Goal: Task Accomplishment & Management: Use online tool/utility

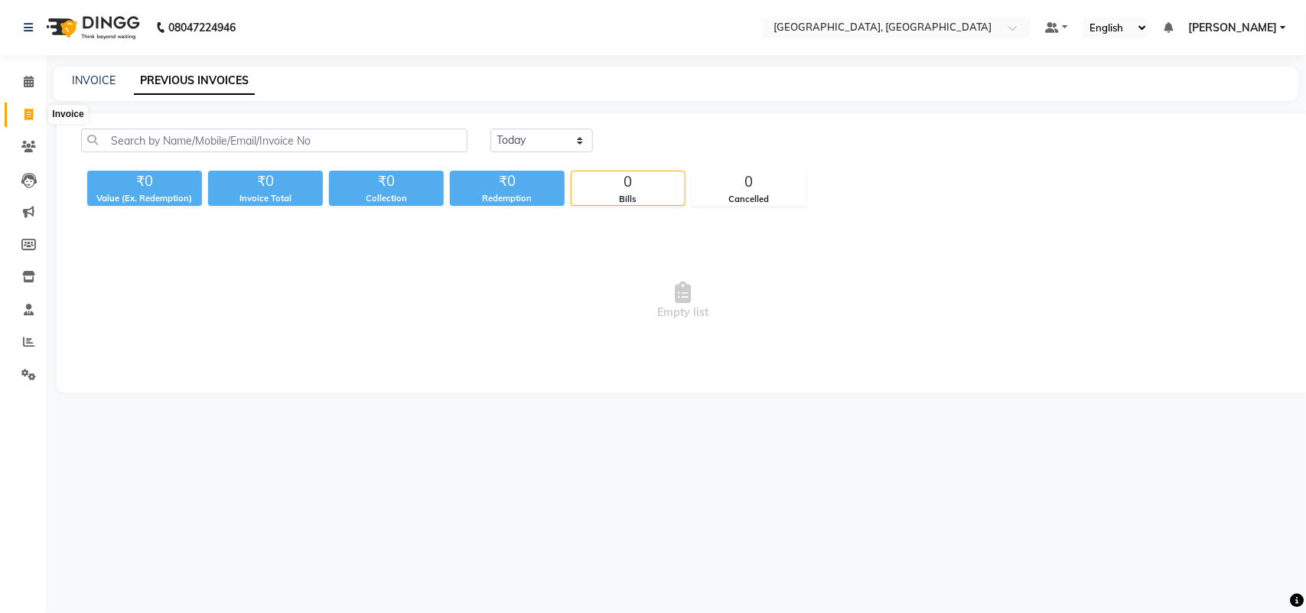
click at [28, 113] on icon at bounding box center [28, 114] width 8 height 11
select select "service"
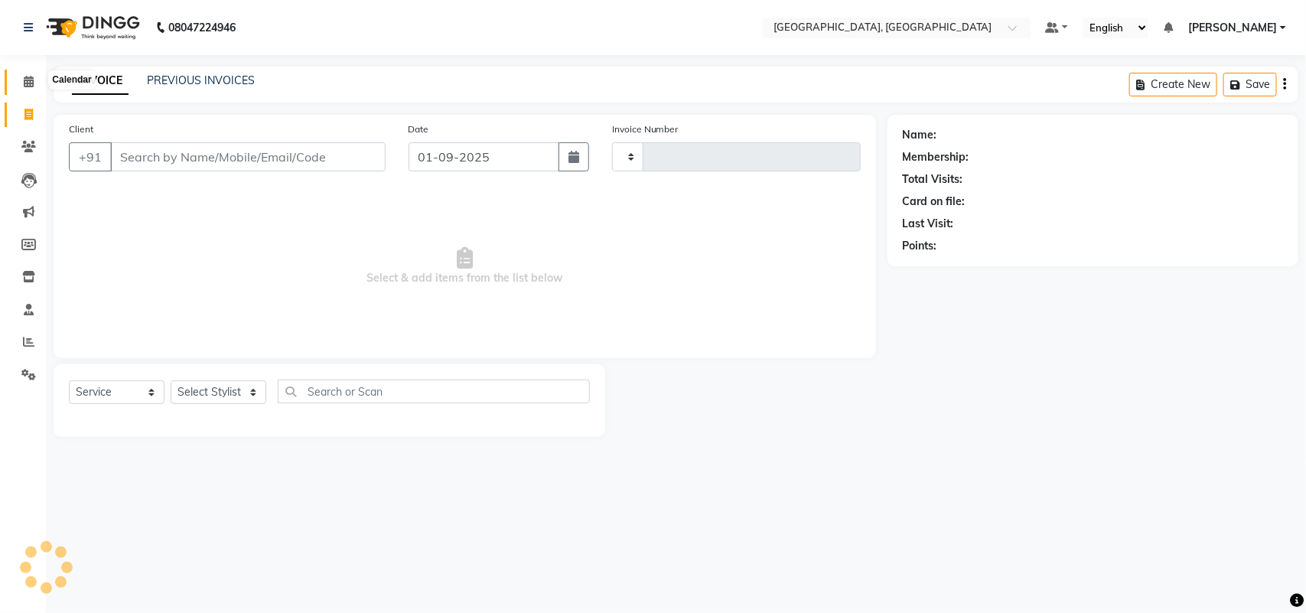
type input "3197"
select select "4462"
click at [24, 83] on icon at bounding box center [29, 81] width 10 height 11
